Goal: Information Seeking & Learning: Learn about a topic

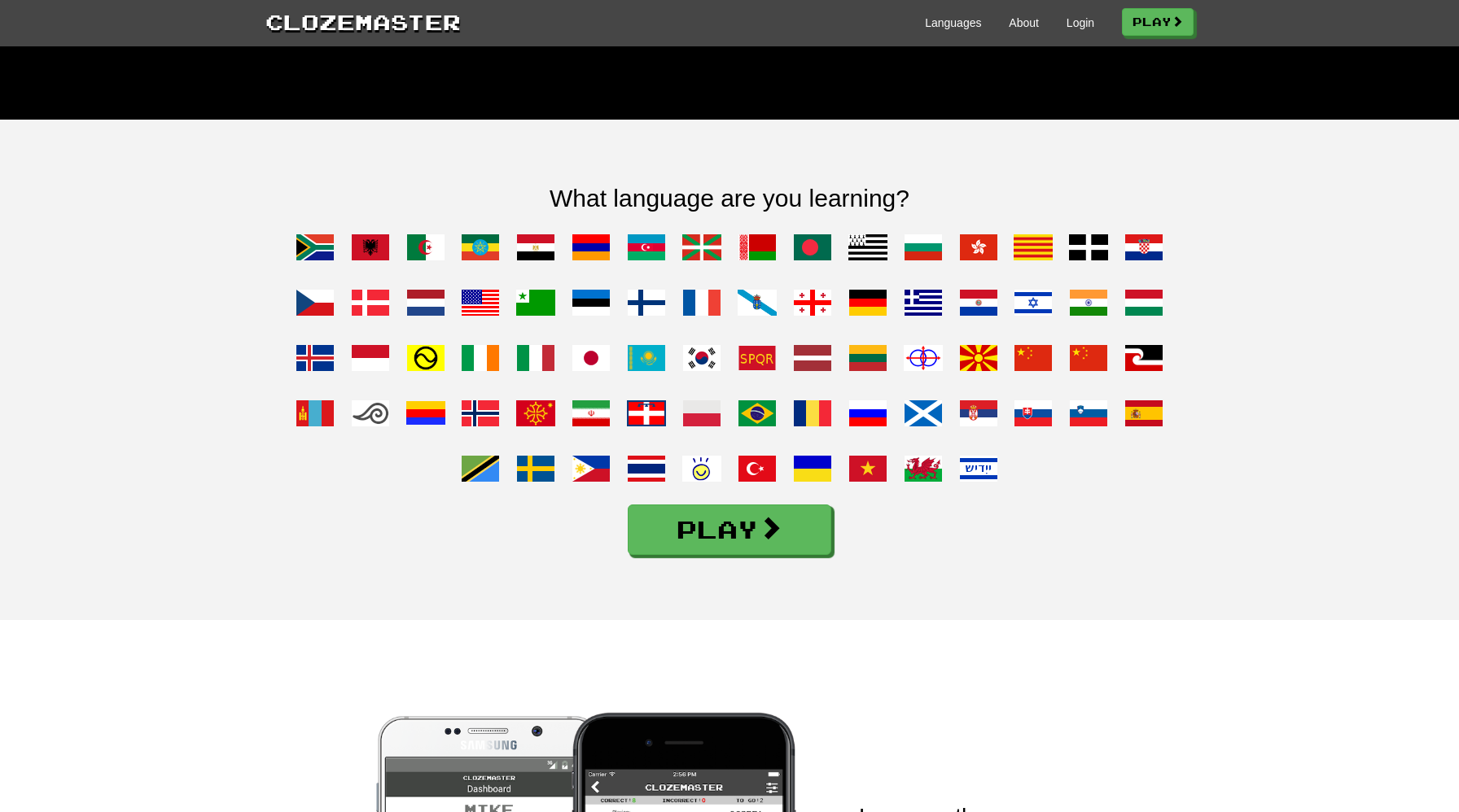
scroll to position [1169, 0]
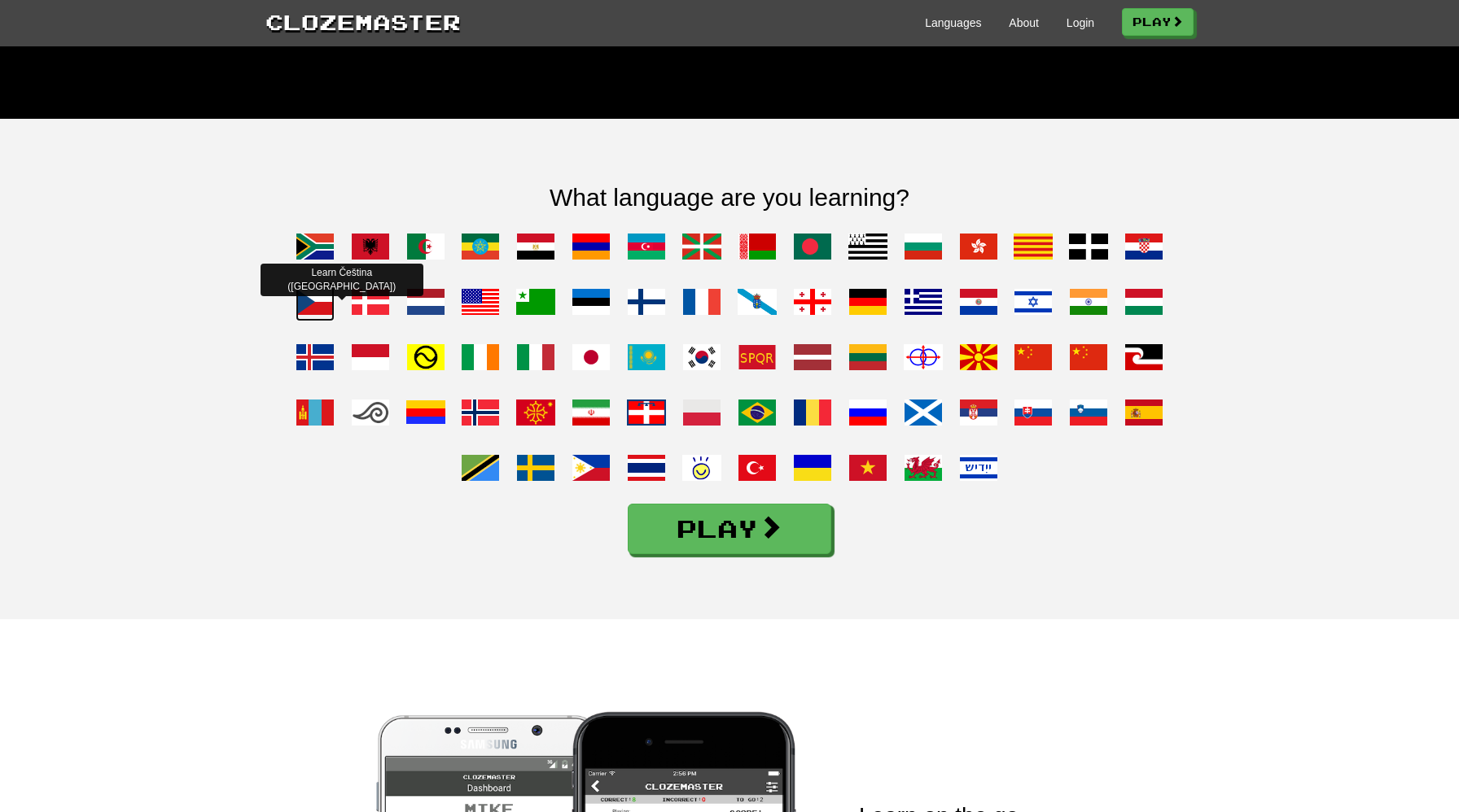
click at [311, 322] on span at bounding box center [314, 301] width 39 height 39
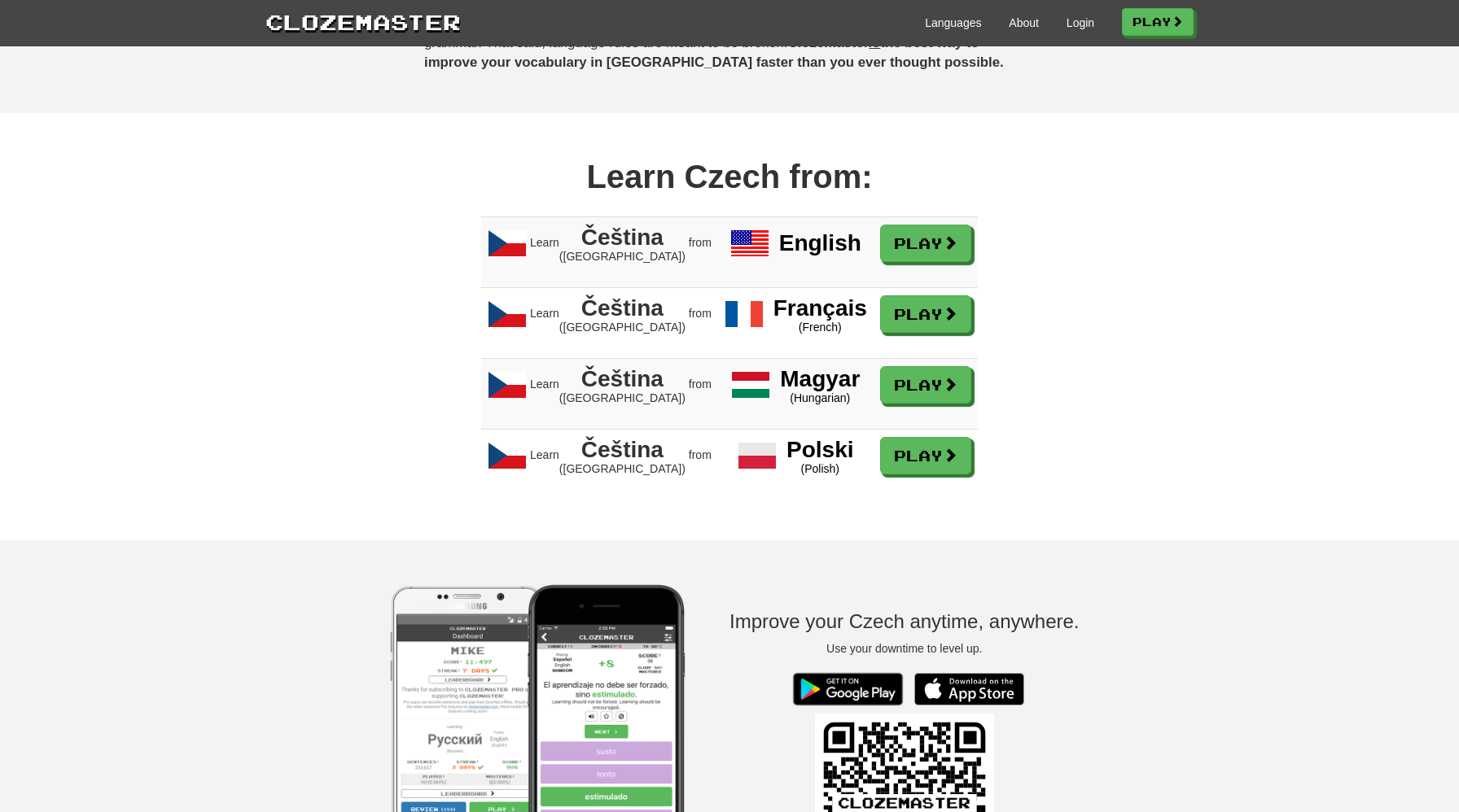
scroll to position [1113, 0]
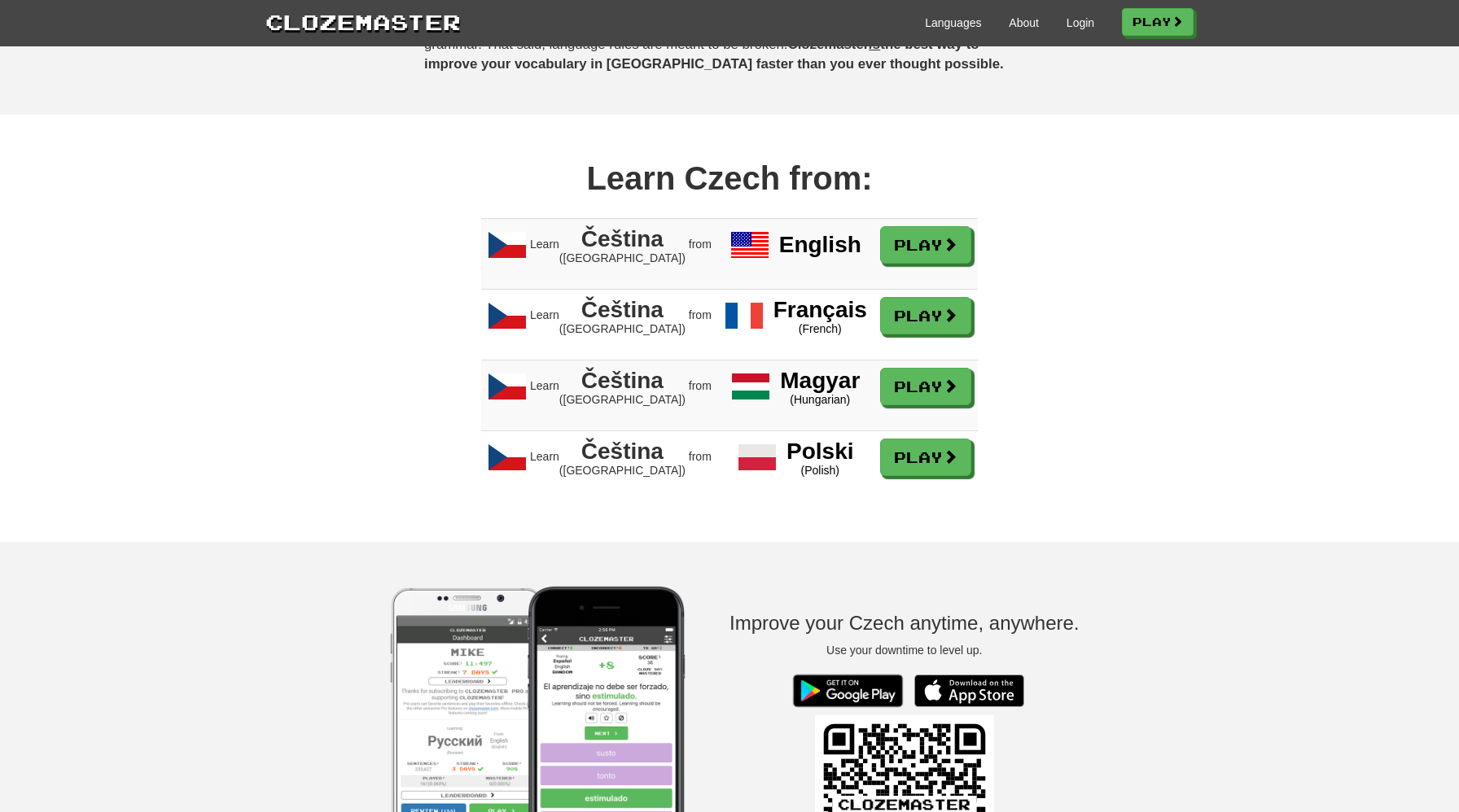
click at [740, 189] on div "Learn Czech from:" at bounding box center [730, 179] width 928 height 46
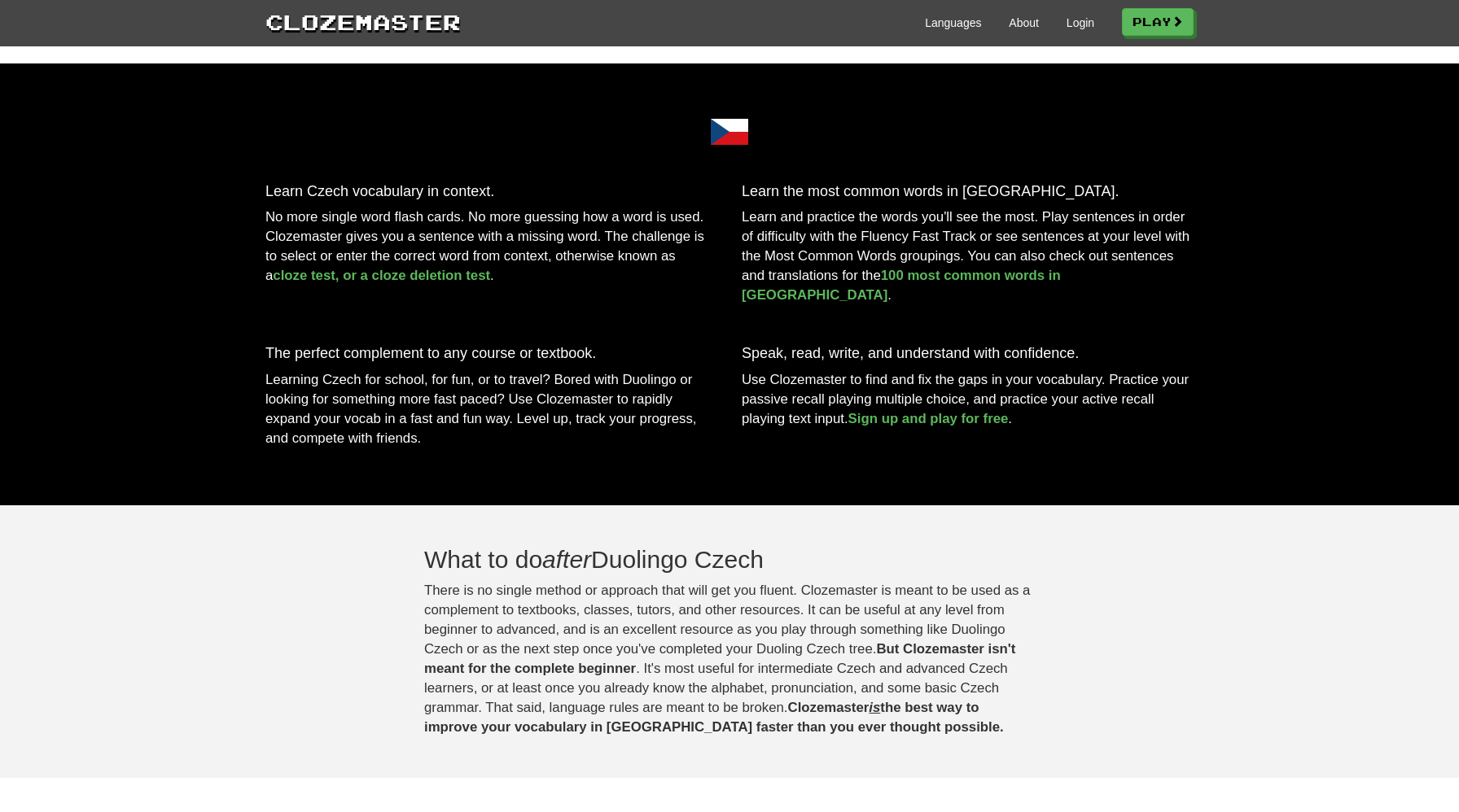
scroll to position [0, 0]
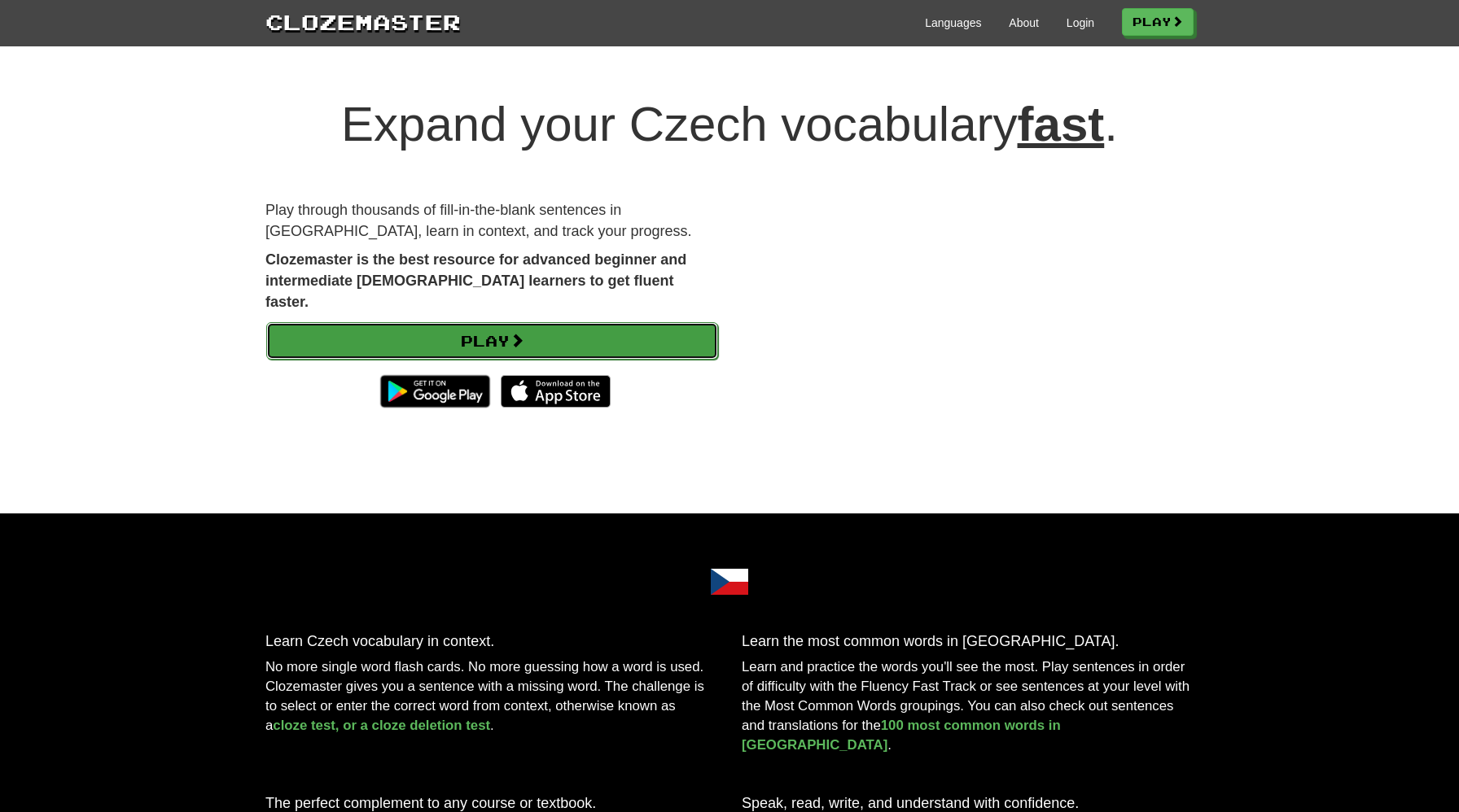
click at [619, 322] on link "Play" at bounding box center [492, 341] width 452 height 38
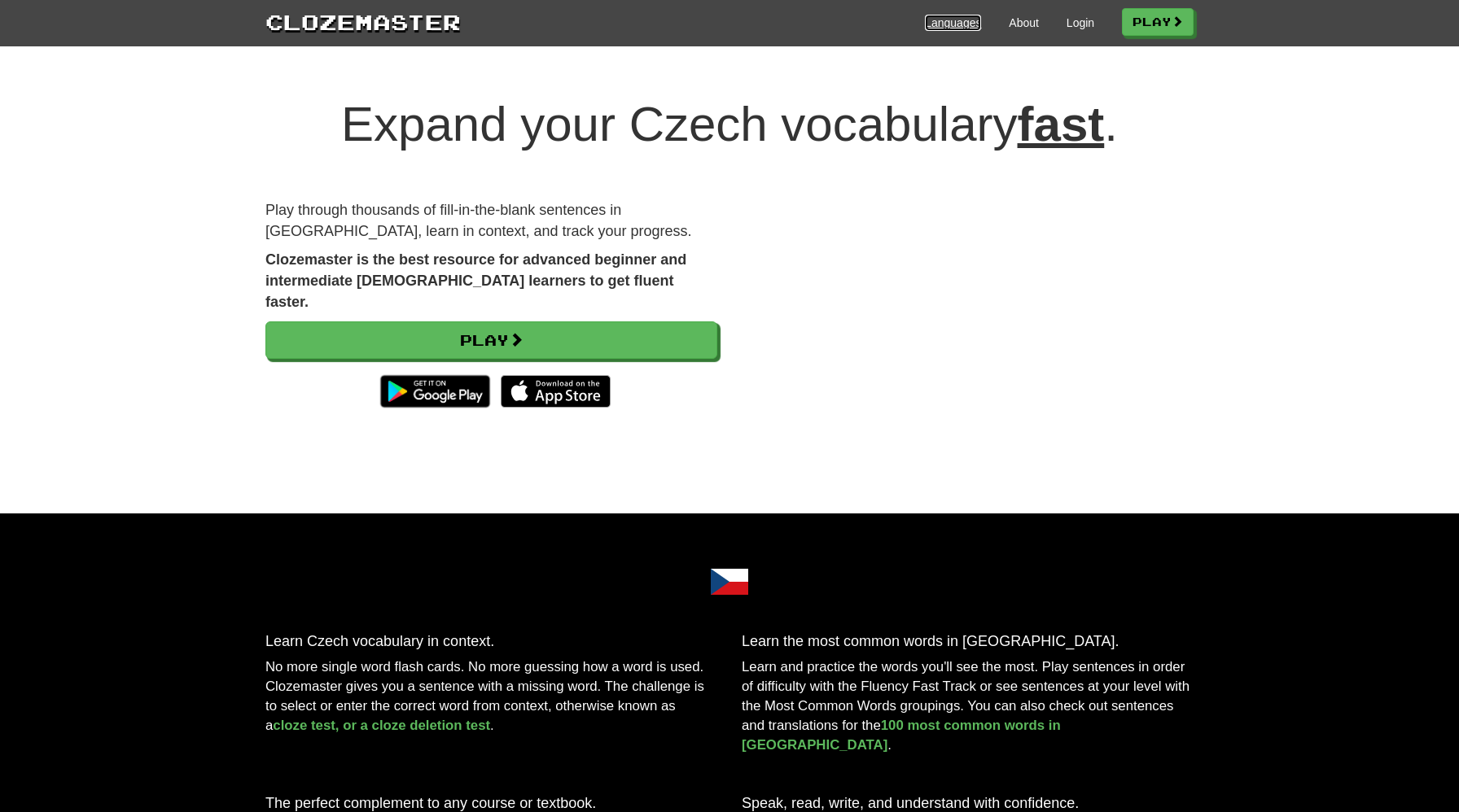
click at [939, 26] on link "Languages" at bounding box center [953, 23] width 56 height 16
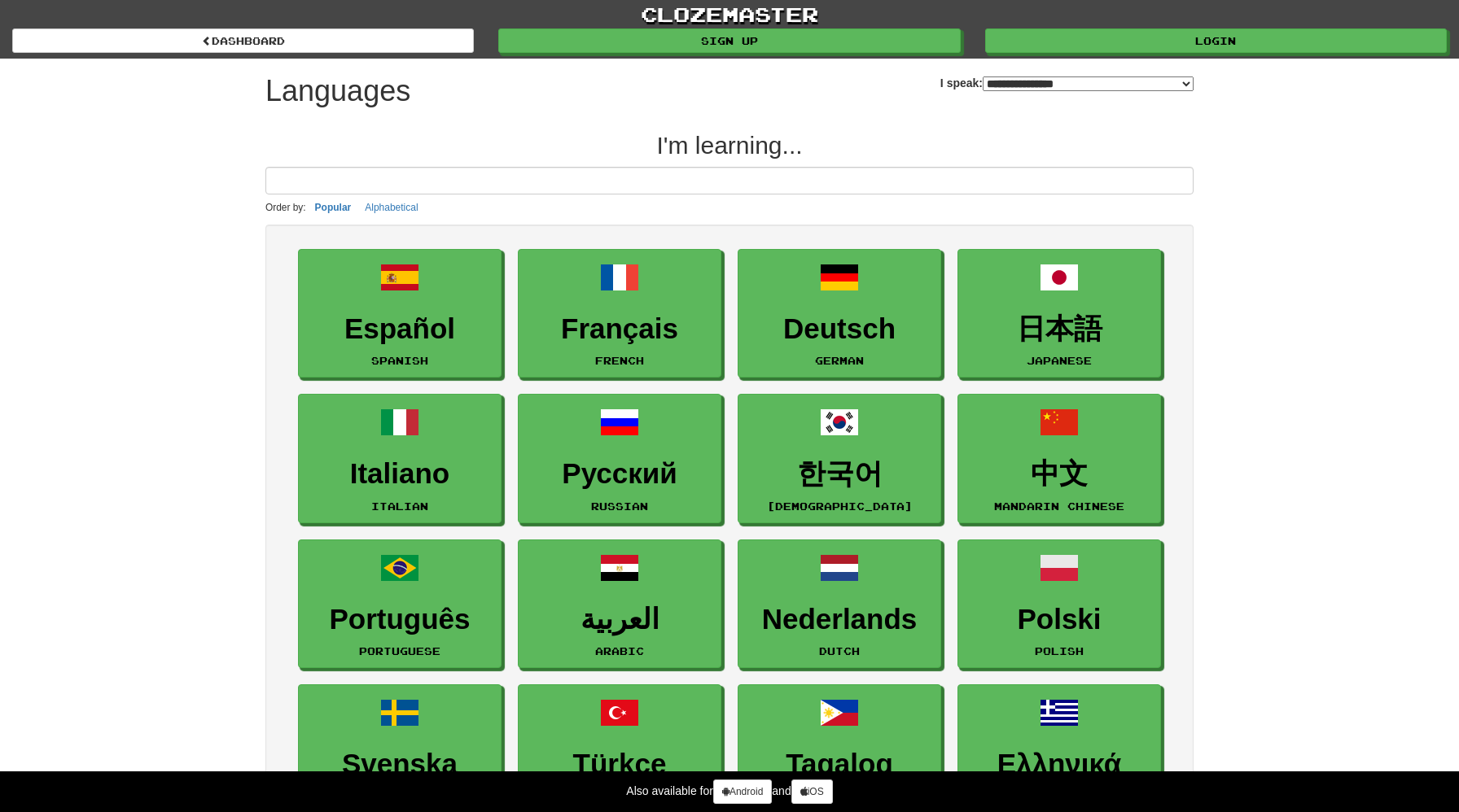
select select "*******"
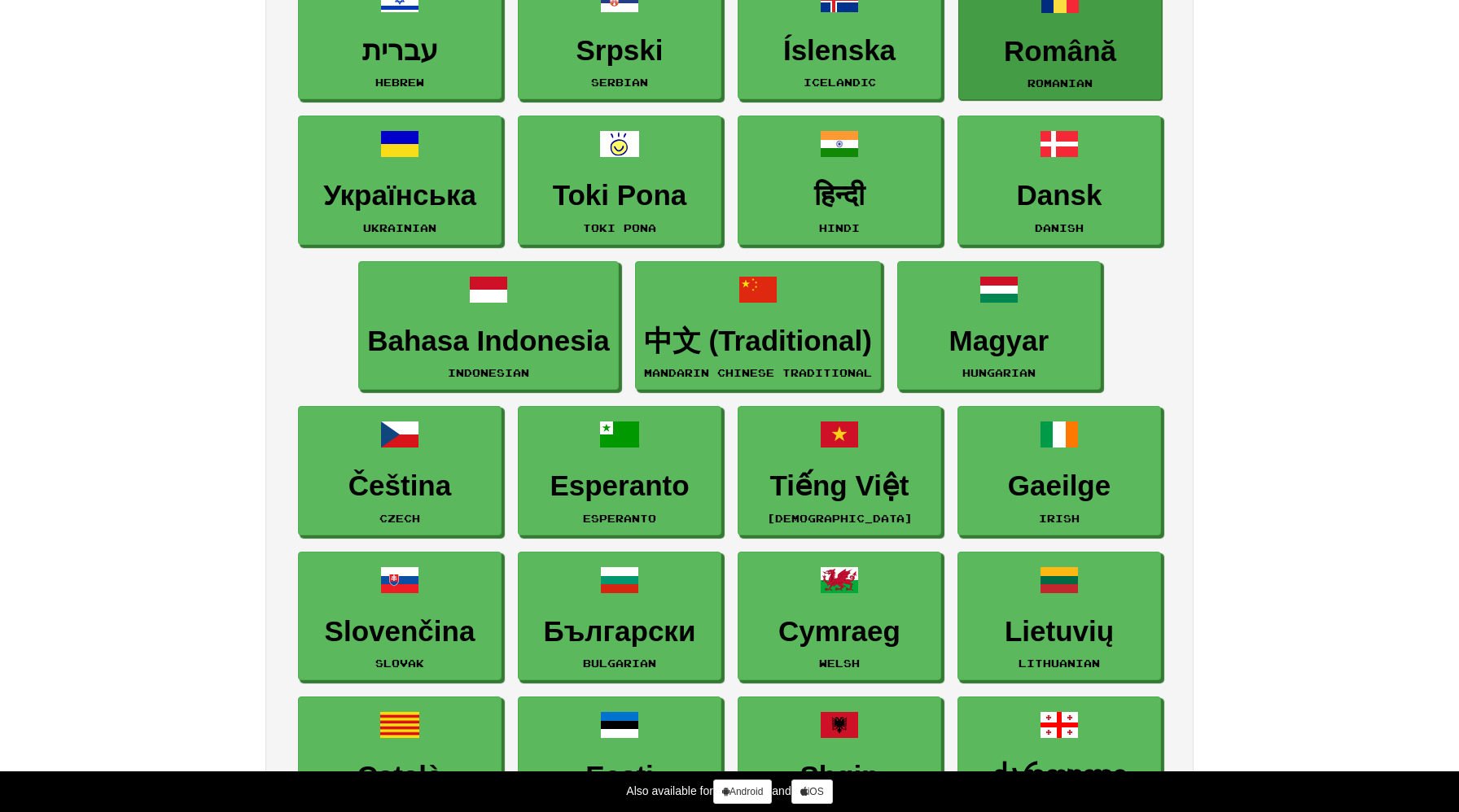
scroll to position [1153, 0]
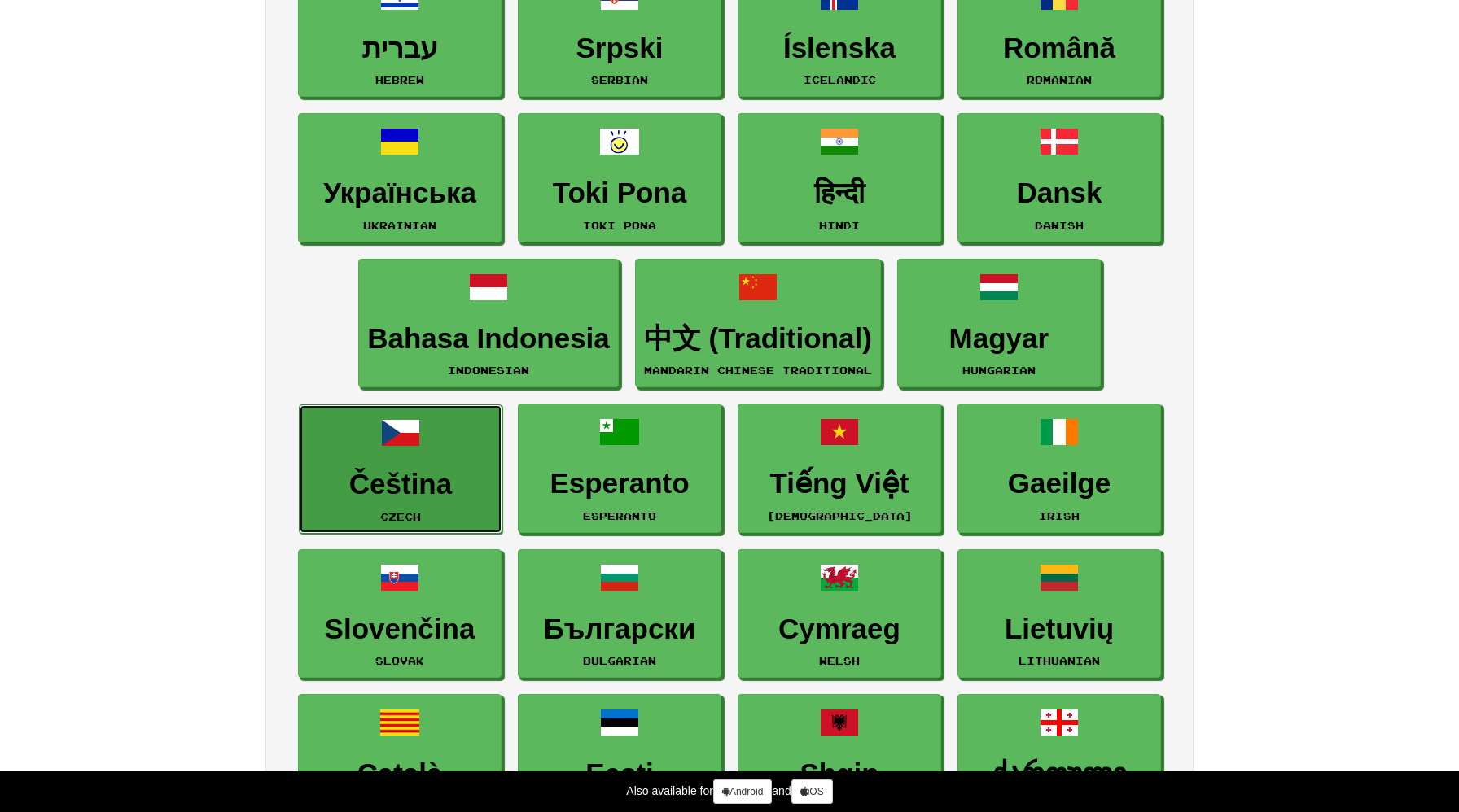
click at [440, 469] on h3 "Čeština" at bounding box center [401, 485] width 186 height 32
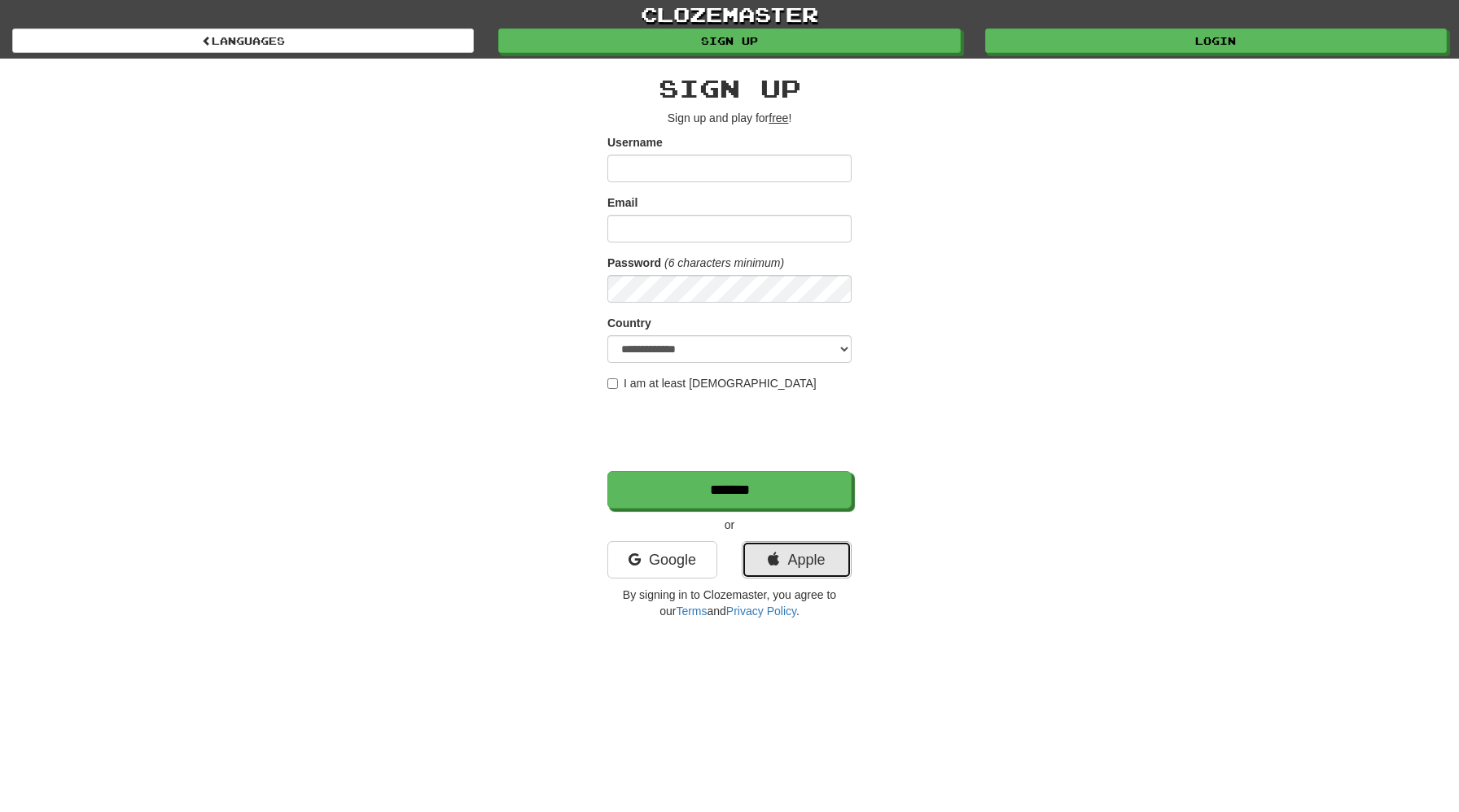
click at [794, 554] on link "Apple" at bounding box center [797, 560] width 110 height 38
